Goal: Transaction & Acquisition: Book appointment/travel/reservation

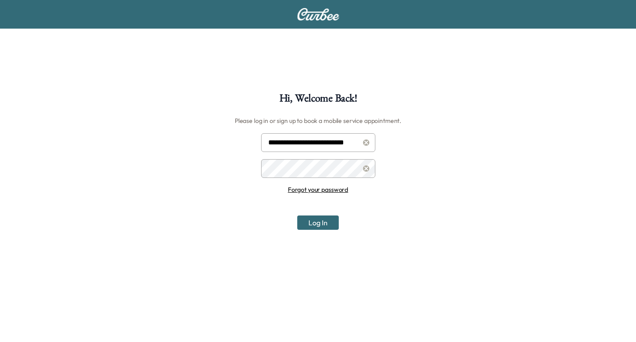
click at [311, 144] on input "**********" at bounding box center [318, 142] width 114 height 19
type input "**********"
click at [317, 222] on button "Log In" at bounding box center [318, 222] width 42 height 14
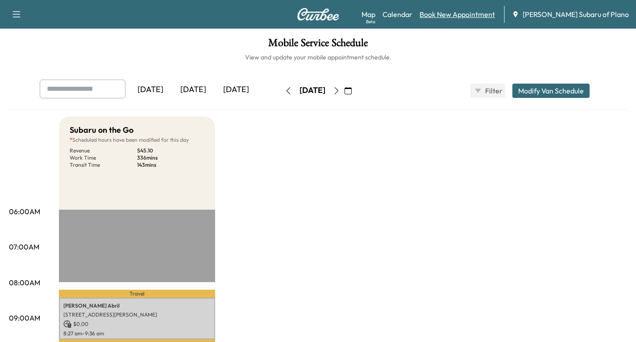
click at [480, 14] on link "Book New Appointment" at bounding box center [457, 14] width 75 height 11
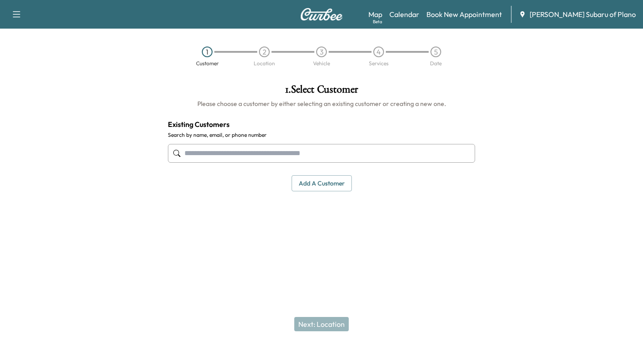
click at [191, 152] on input "text" at bounding box center [321, 153] width 307 height 19
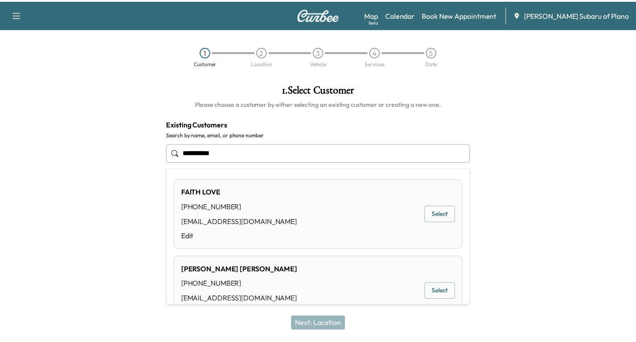
scroll to position [32, 0]
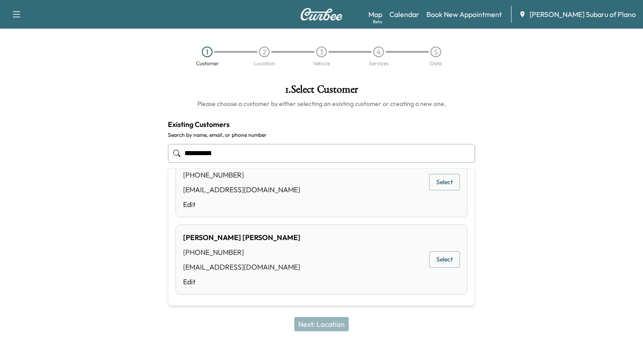
click at [429, 259] on button "Select" at bounding box center [444, 259] width 31 height 17
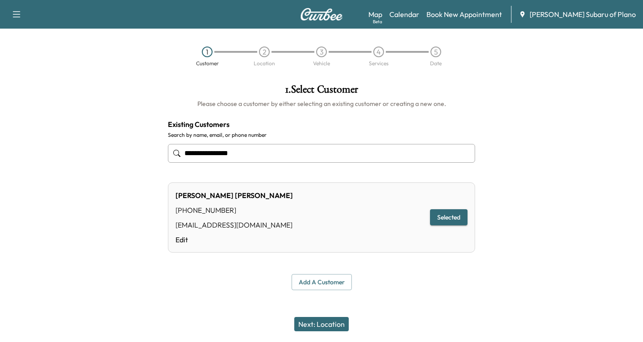
type input "**********"
click at [442, 218] on button "Selected" at bounding box center [449, 217] width 38 height 17
click at [319, 321] on button "Next: Location" at bounding box center [321, 324] width 54 height 14
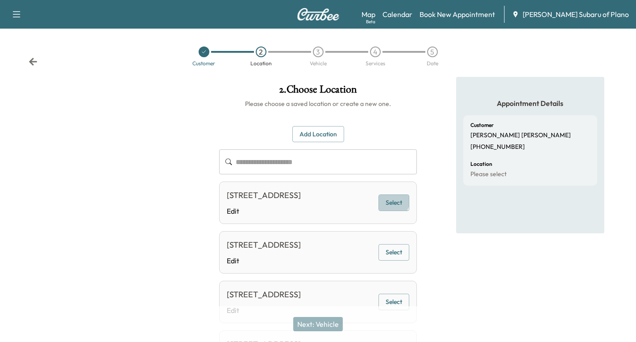
click at [389, 206] on button "Select" at bounding box center [394, 202] width 31 height 17
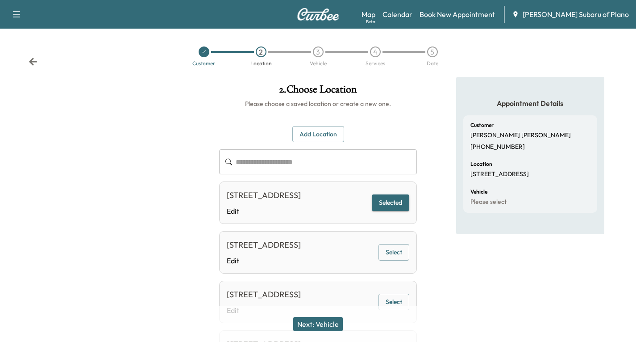
click at [328, 321] on button "Next: Vehicle" at bounding box center [318, 324] width 50 height 14
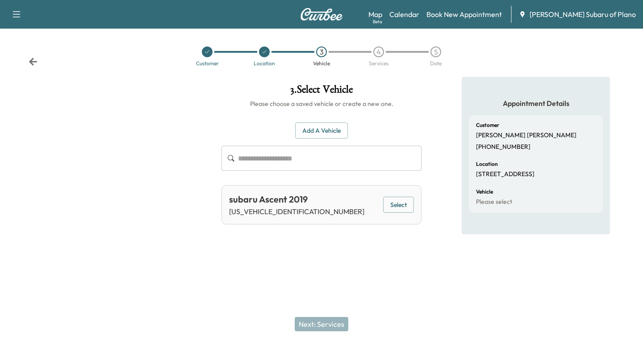
click at [401, 201] on button "Select" at bounding box center [398, 204] width 31 height 17
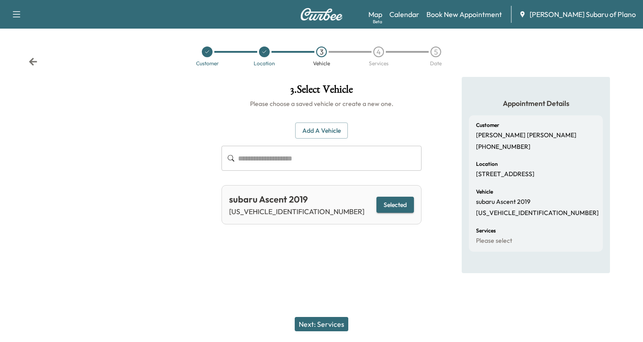
click at [313, 317] on button "Next: Services" at bounding box center [322, 324] width 54 height 14
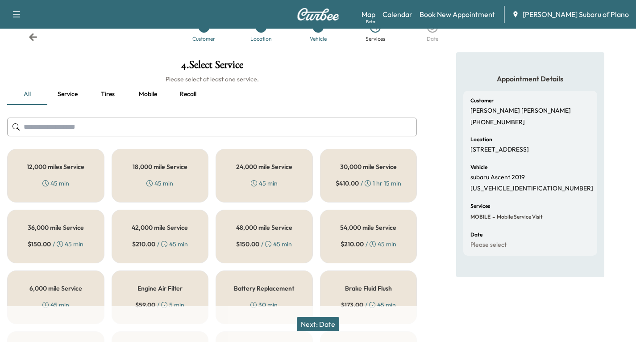
scroll to position [45, 0]
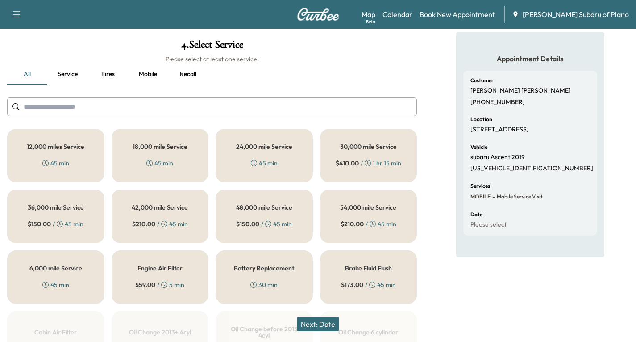
click at [42, 207] on h5 "36,000 mile Service" at bounding box center [56, 207] width 56 height 6
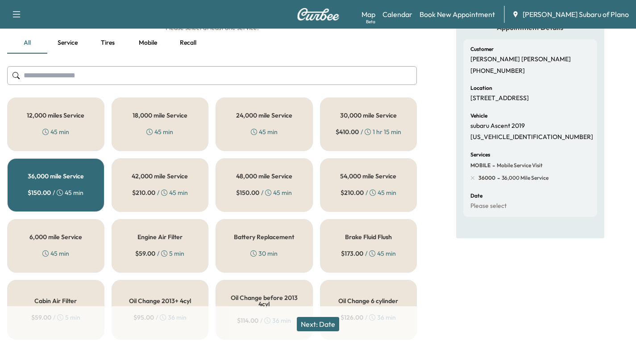
scroll to position [89, 0]
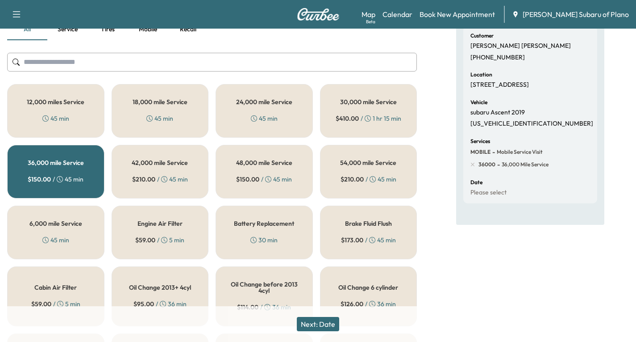
click at [323, 321] on button "Next: Date" at bounding box center [318, 324] width 42 height 14
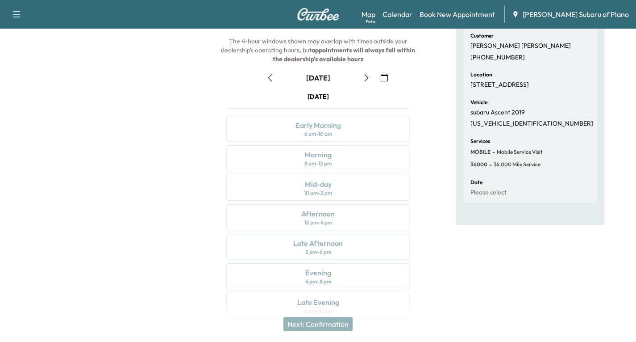
click at [384, 76] on icon "button" at bounding box center [384, 77] width 7 height 7
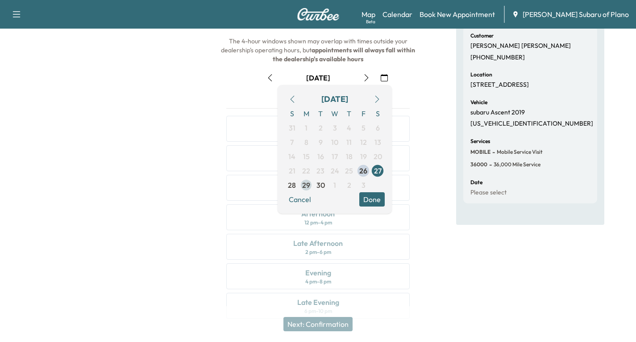
click at [308, 188] on span "29" at bounding box center [306, 185] width 8 height 11
click at [365, 196] on button "Done" at bounding box center [371, 199] width 25 height 14
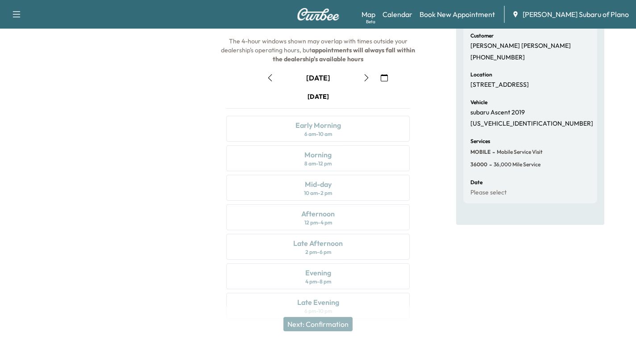
click at [366, 77] on icon "button" at bounding box center [366, 77] width 7 height 7
click at [366, 216] on div "Afternoon 12 pm - 4 pm" at bounding box center [318, 217] width 184 height 26
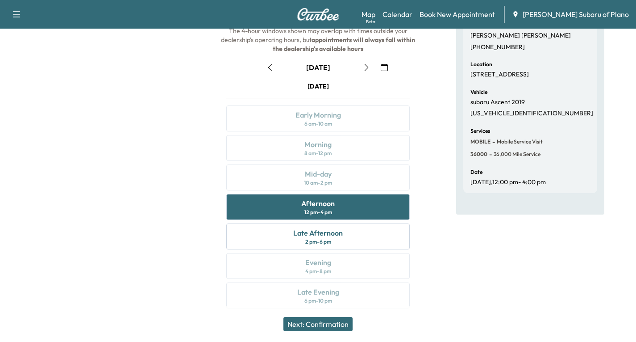
scroll to position [105, 0]
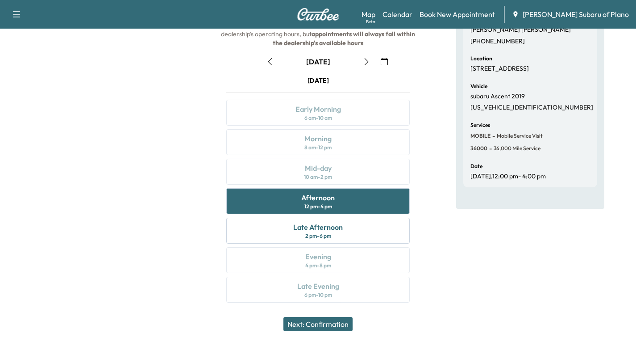
click at [337, 322] on button "Next: Confirmation" at bounding box center [318, 324] width 69 height 14
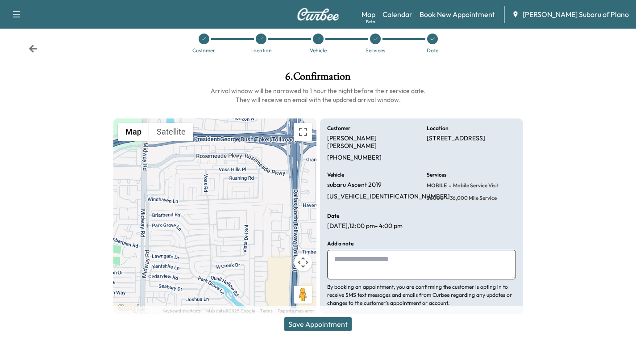
click at [321, 324] on button "Save Appointment" at bounding box center [317, 324] width 67 height 14
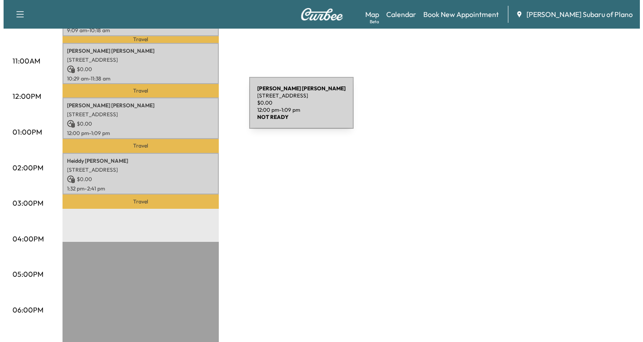
scroll to position [313, 0]
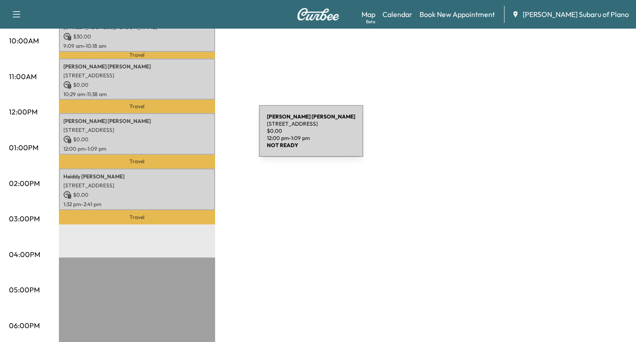
click at [192, 136] on p "$ 0.00" at bounding box center [136, 139] width 147 height 8
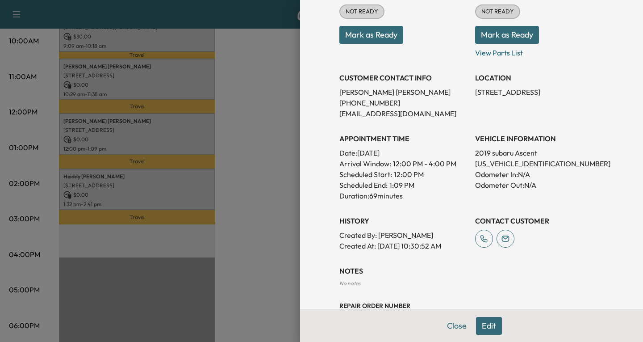
scroll to position [134, 0]
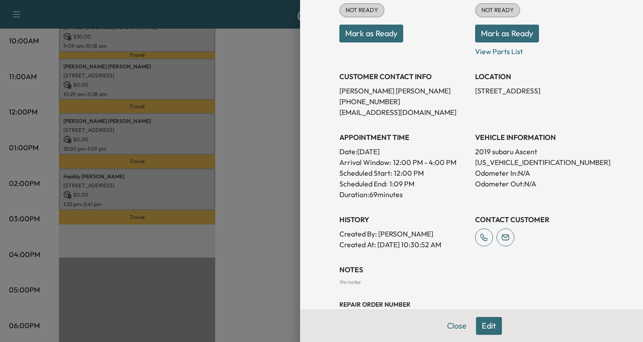
click at [485, 325] on button "Edit" at bounding box center [489, 326] width 26 height 18
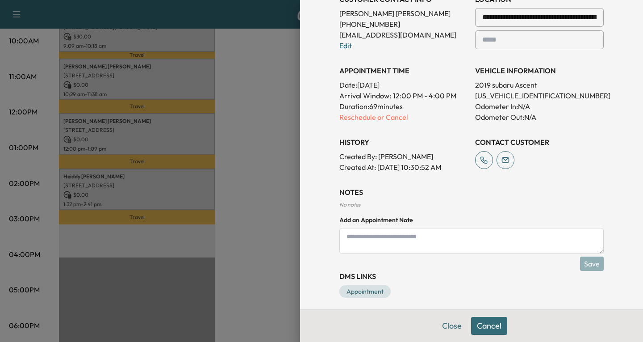
scroll to position [236, 0]
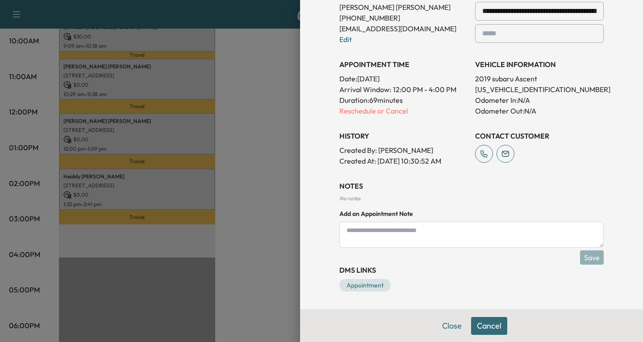
click at [347, 232] on textarea at bounding box center [471, 234] width 264 height 26
type textarea "*"
type textarea "**********"
click at [592, 256] on button "Save" at bounding box center [592, 257] width 24 height 14
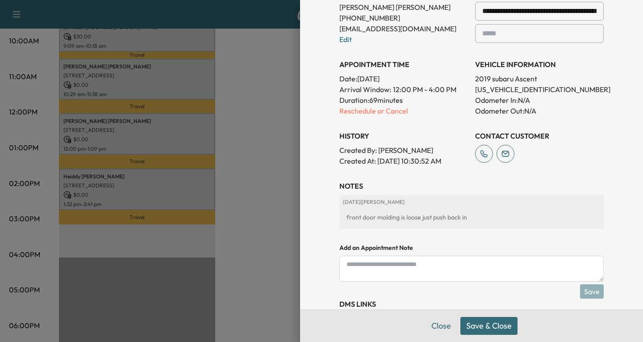
click at [497, 326] on button "Save & Close" at bounding box center [488, 326] width 57 height 18
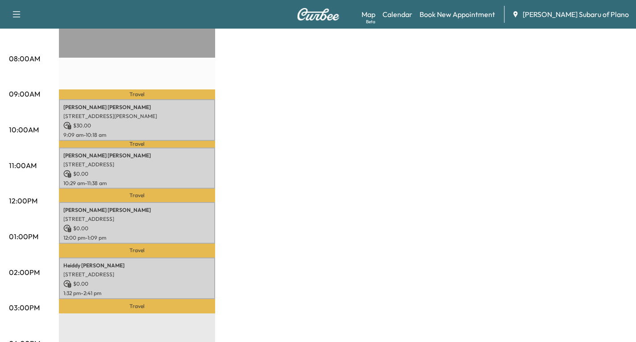
scroll to position [223, 0]
